Goal: Transaction & Acquisition: Purchase product/service

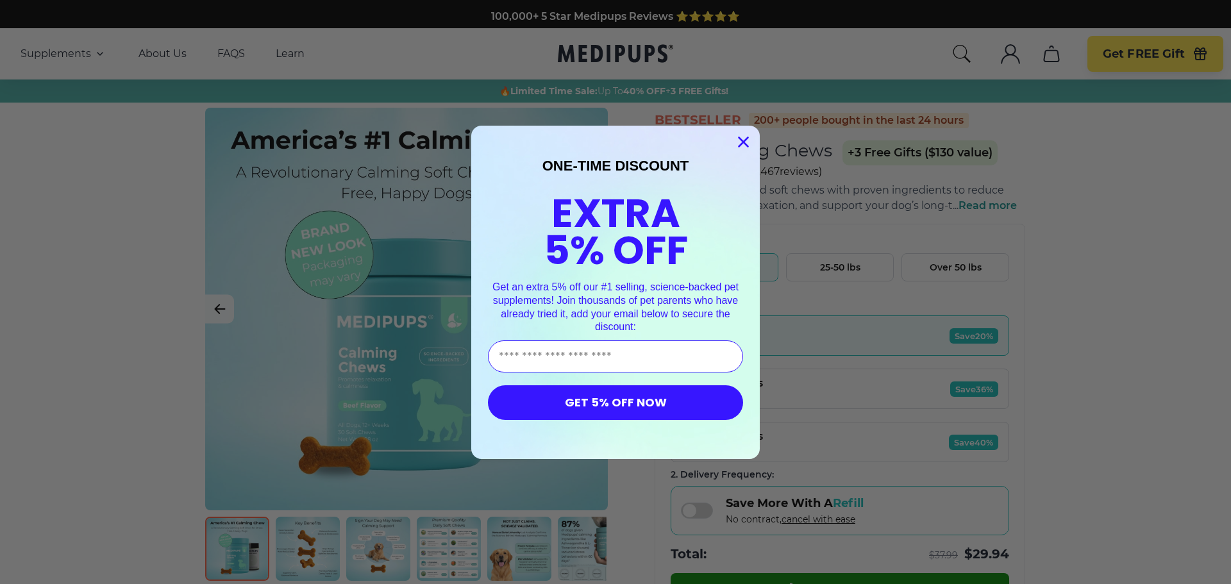
click at [740, 140] on icon "Close dialog" at bounding box center [744, 141] width 9 height 9
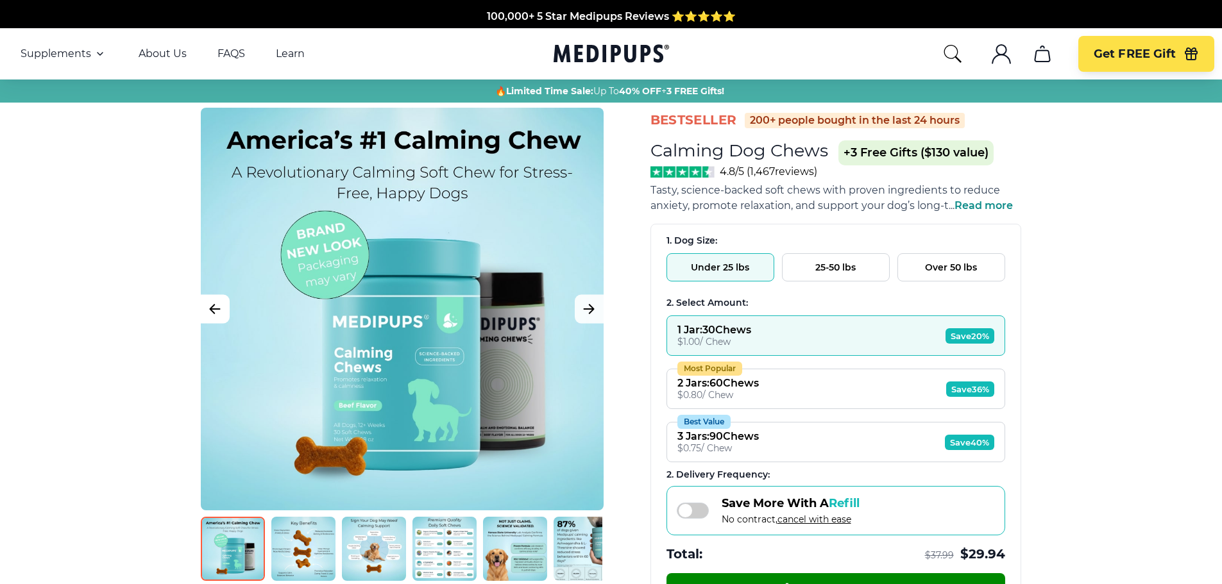
click at [219, 314] on icon "Previous Image" at bounding box center [214, 309] width 15 height 16
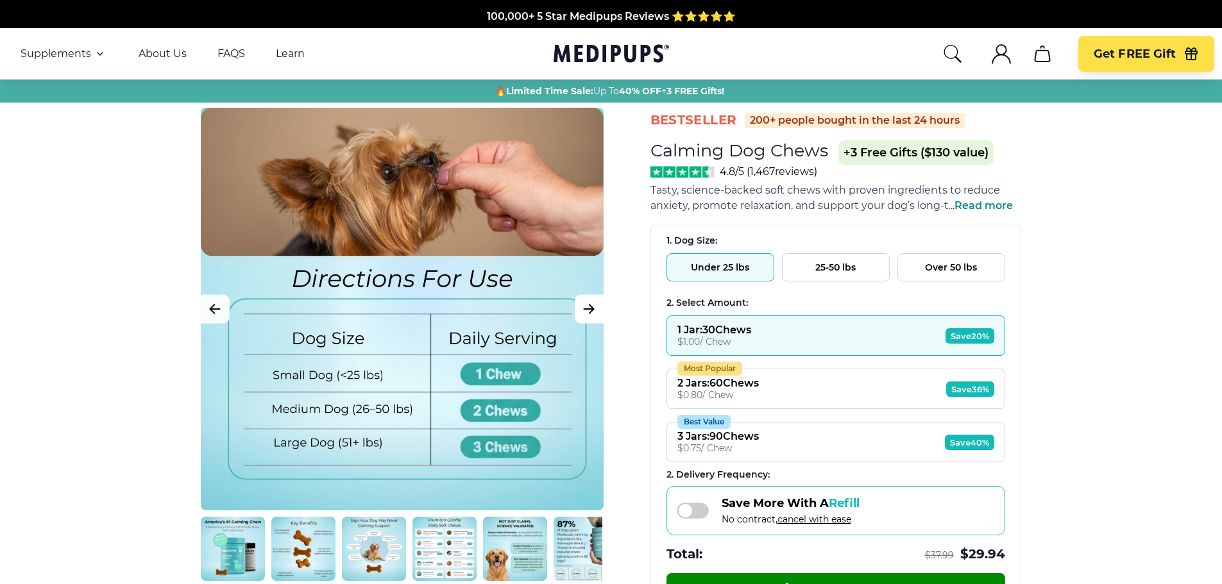
click at [589, 309] on icon "Next Image" at bounding box center [589, 309] width 10 height 9
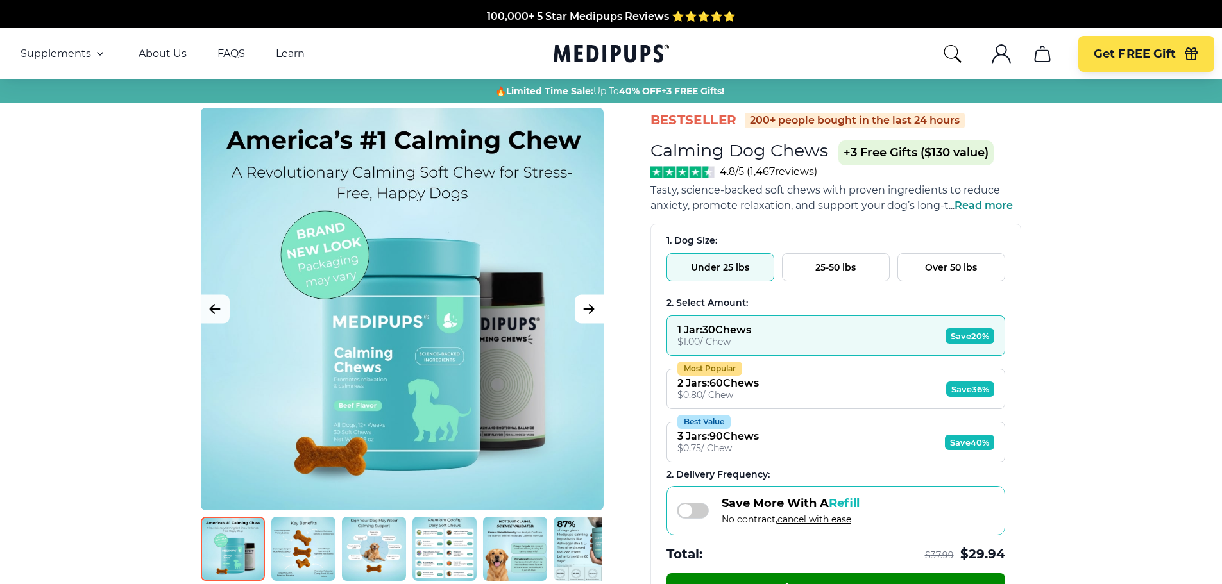
click at [589, 309] on icon "Next Image" at bounding box center [589, 309] width 10 height 9
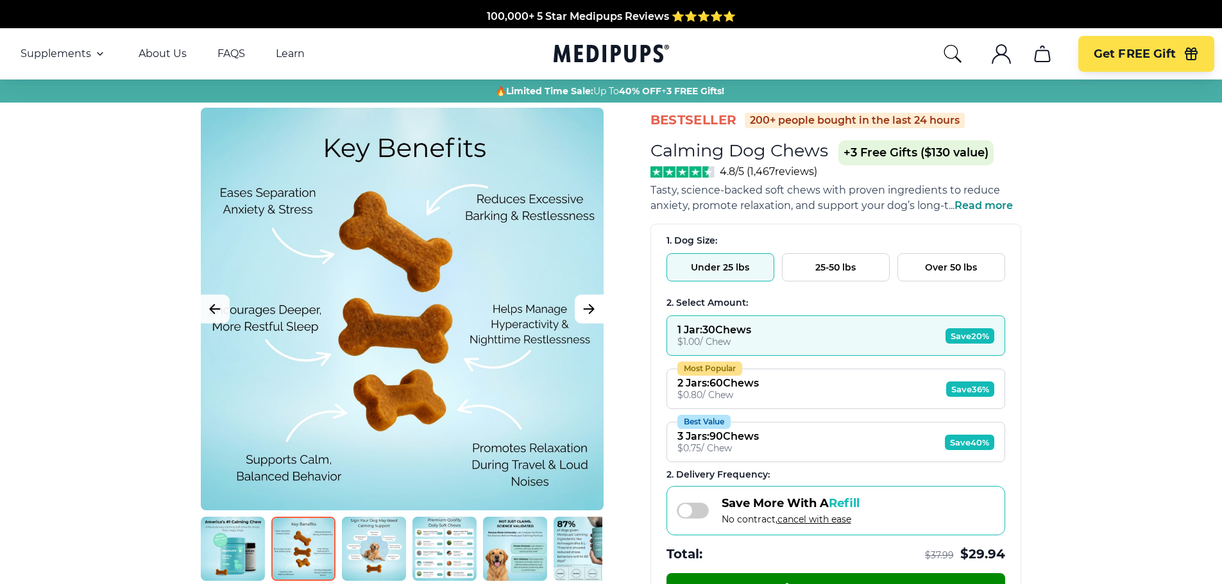
click at [589, 309] on icon "Next Image" at bounding box center [589, 309] width 10 height 9
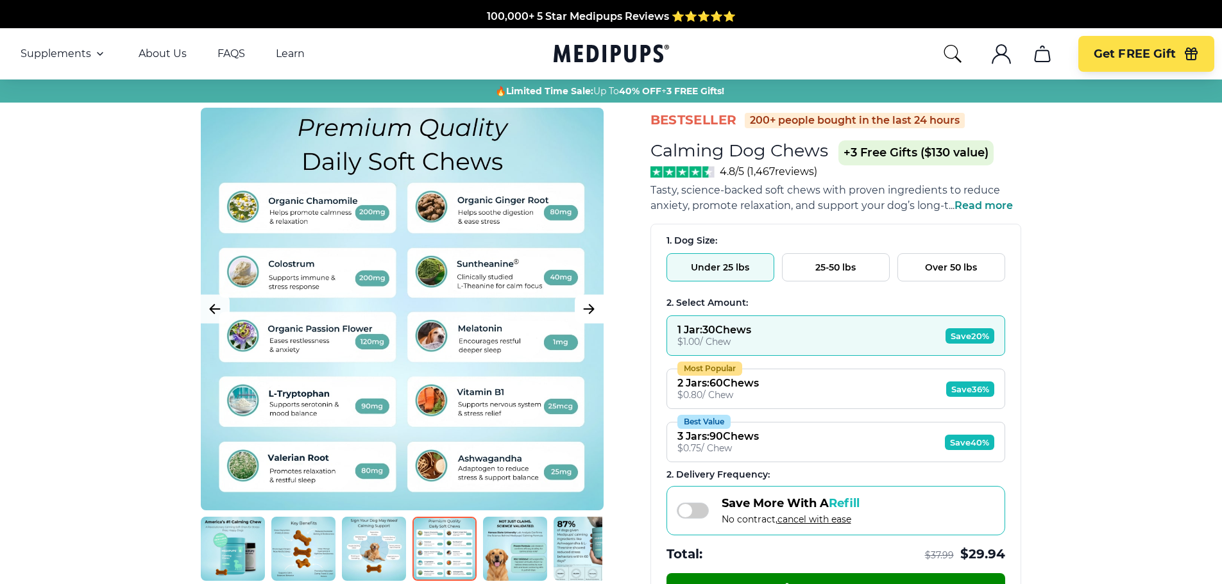
click at [589, 309] on icon "Next Image" at bounding box center [589, 309] width 10 height 9
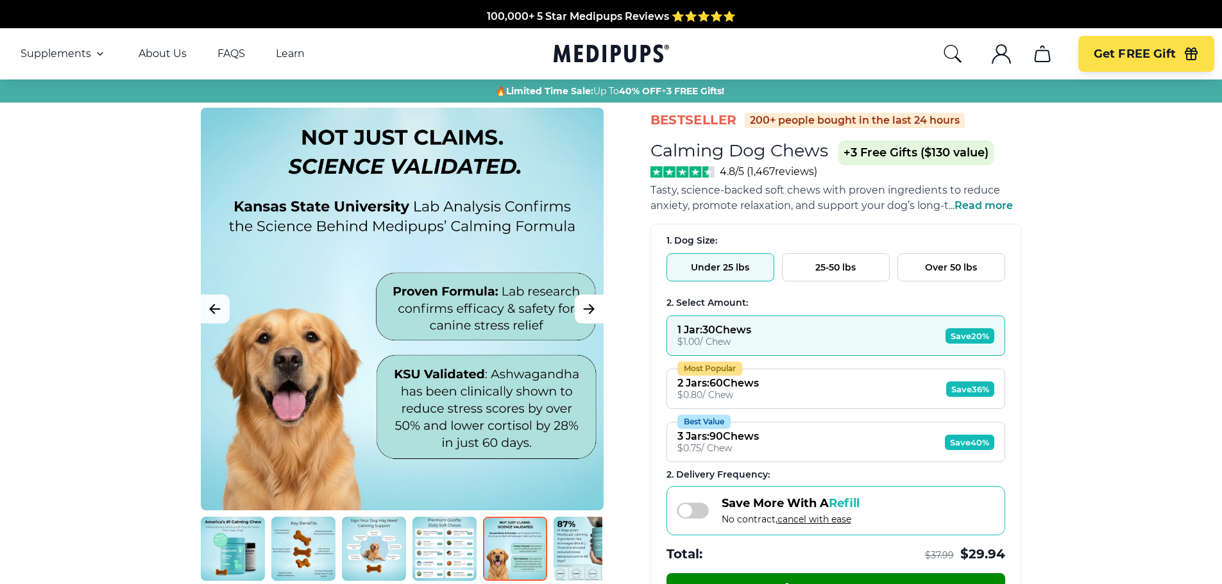
click at [589, 309] on icon "Next Image" at bounding box center [589, 309] width 10 height 9
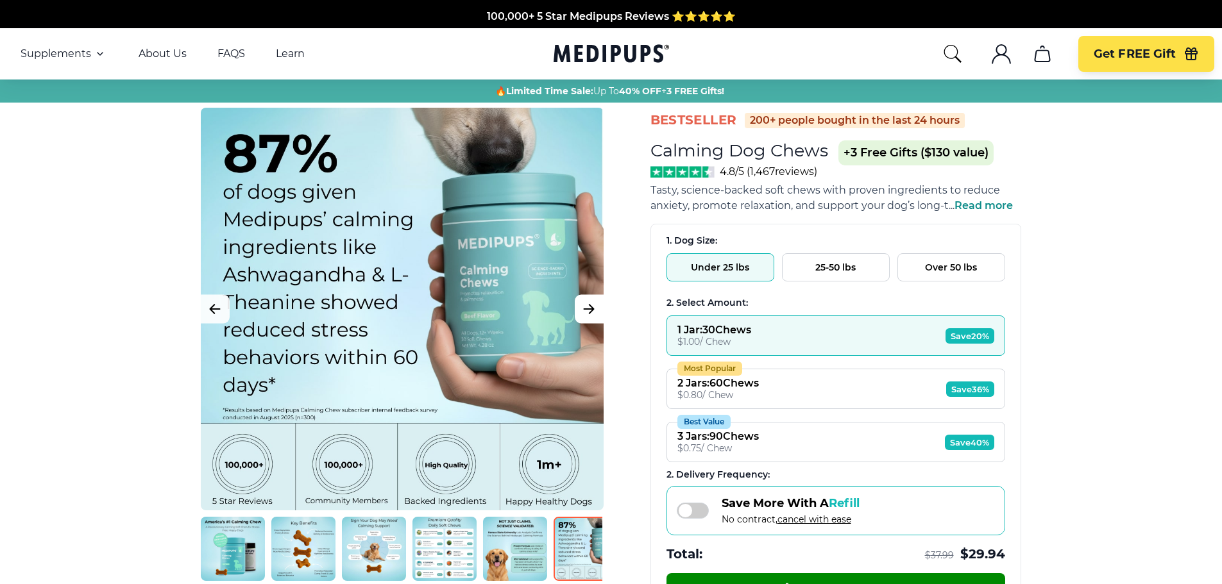
click at [589, 309] on icon "Next Image" at bounding box center [589, 309] width 10 height 9
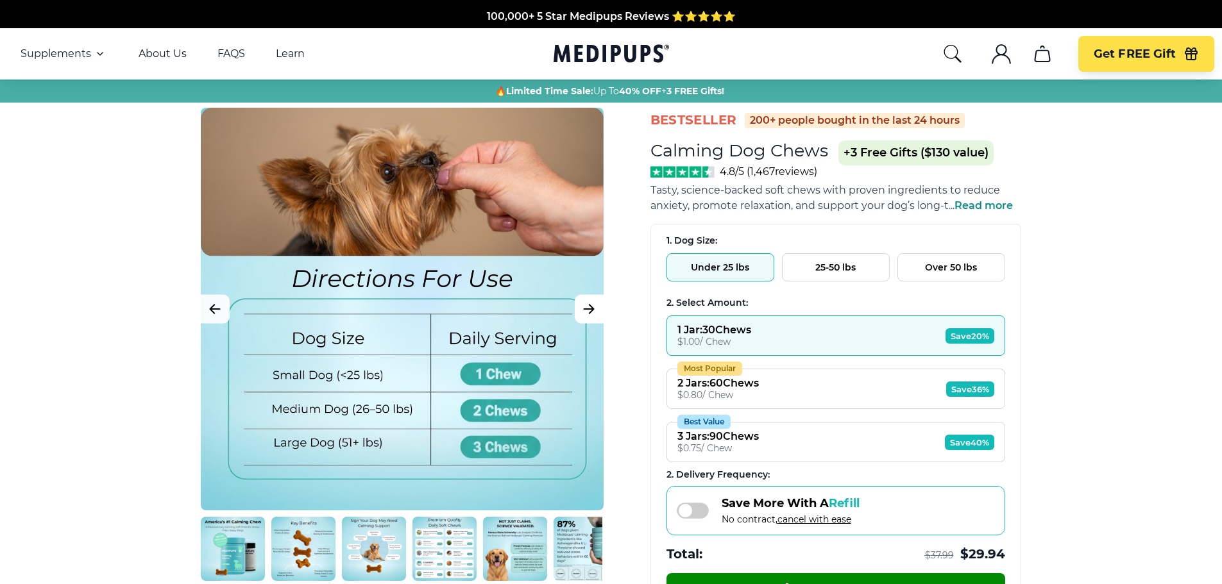
click at [589, 309] on icon "Next Image" at bounding box center [589, 309] width 10 height 9
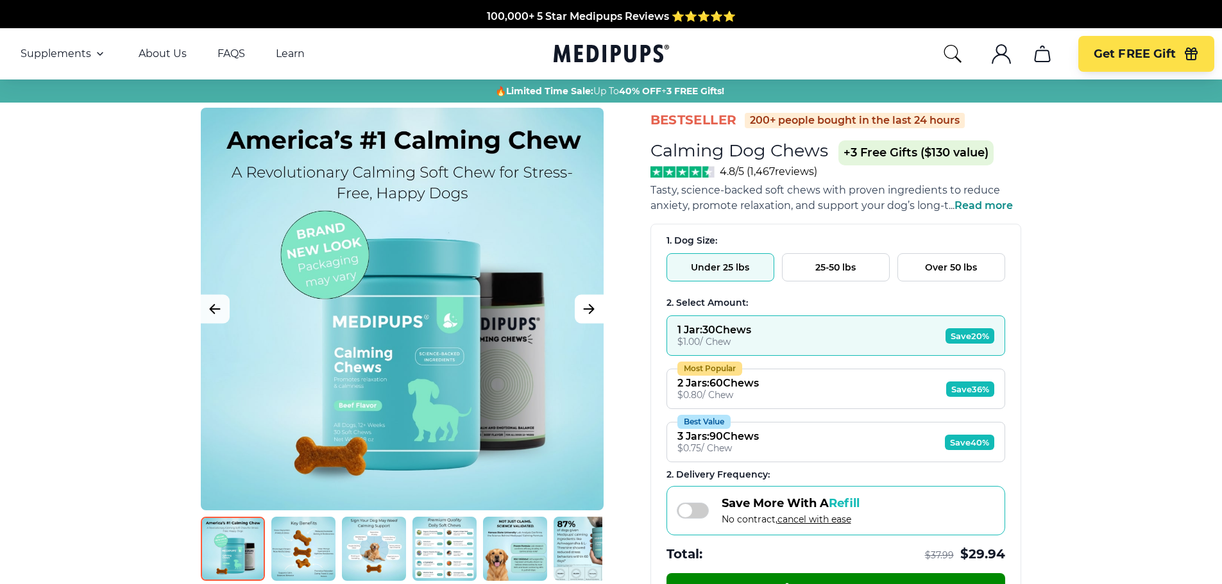
click at [589, 309] on icon "Next Image" at bounding box center [589, 309] width 10 height 9
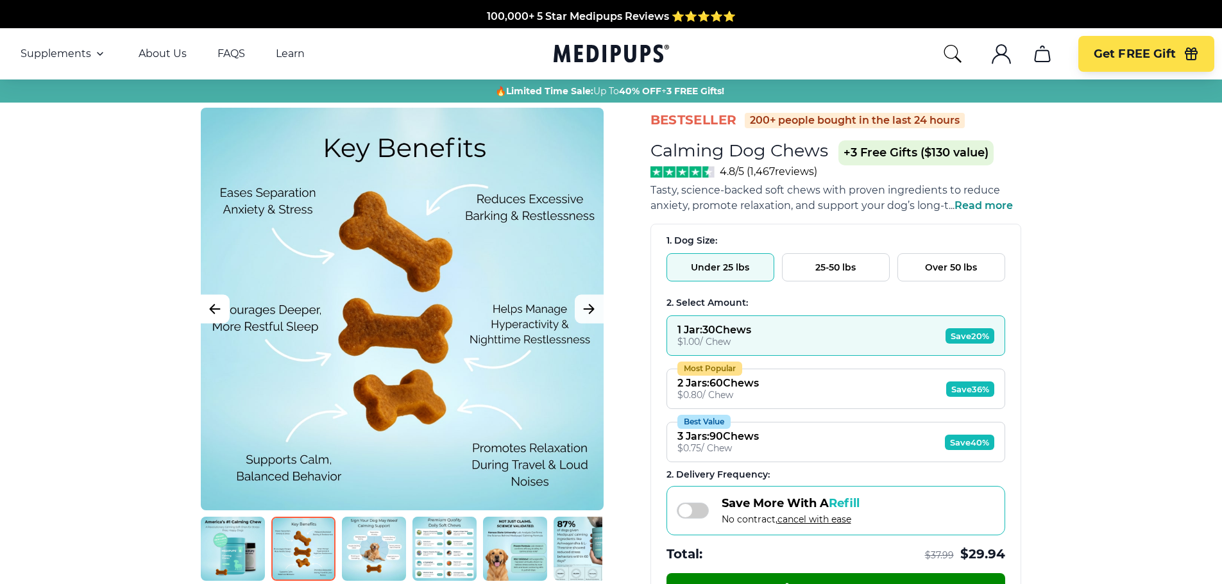
click at [217, 314] on icon "Previous Image" at bounding box center [214, 309] width 15 height 16
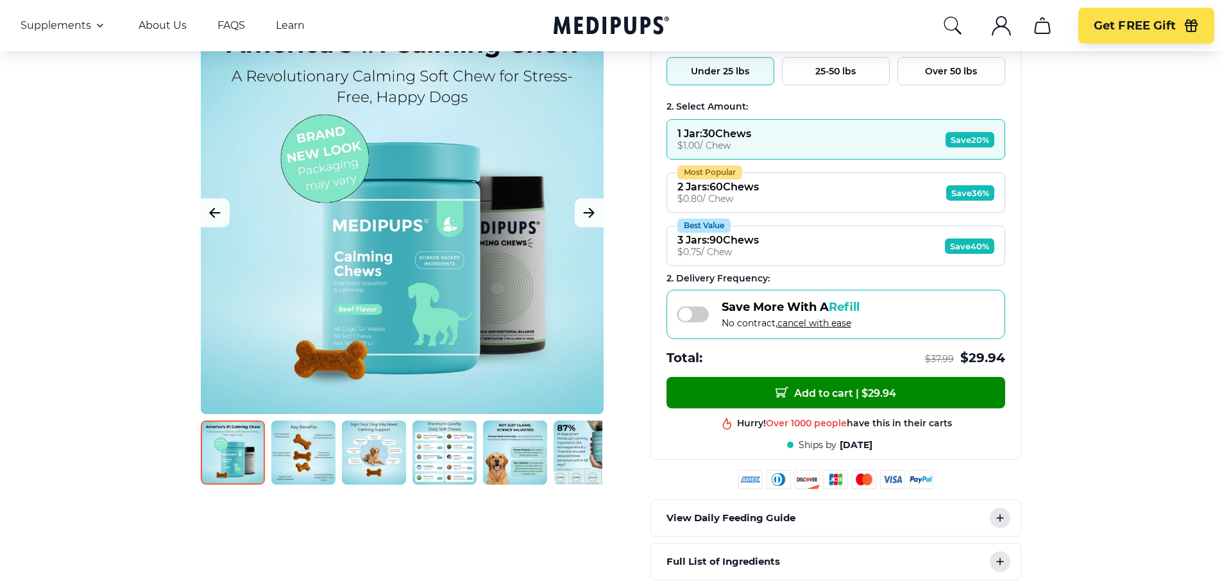
scroll to position [257, 0]
